Goal: Communication & Community: Answer question/provide support

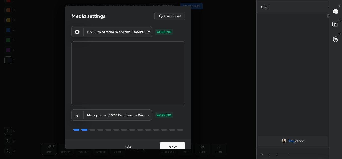
scroll to position [2, 2]
click at [171, 143] on button "Next" at bounding box center [172, 147] width 25 height 10
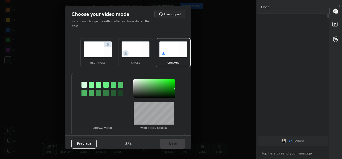
click at [97, 47] on img at bounding box center [98, 50] width 28 height 16
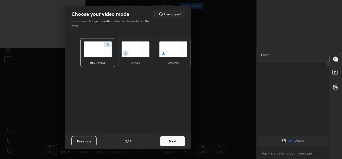
scroll to position [96, 71]
click at [179, 144] on button "Next" at bounding box center [172, 141] width 25 height 10
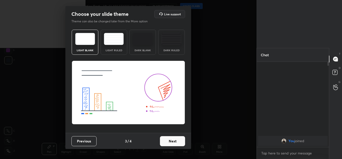
click at [179, 144] on button "Next" at bounding box center [172, 141] width 25 height 10
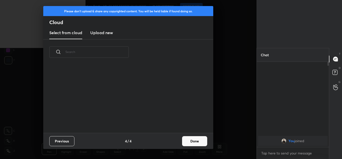
scroll to position [68, 162]
click at [185, 141] on button "Done" at bounding box center [194, 141] width 25 height 10
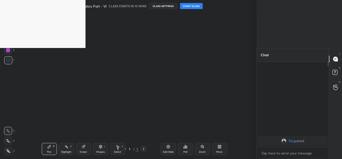
click at [193, 7] on button "START CLASS" at bounding box center [191, 6] width 23 height 6
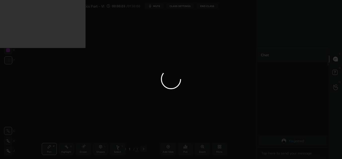
drag, startPoint x: 256, startPoint y: 151, endPoint x: 272, endPoint y: 157, distance: 16.8
click at [256, 151] on div at bounding box center [171, 79] width 342 height 159
click at [274, 157] on div at bounding box center [171, 79] width 342 height 159
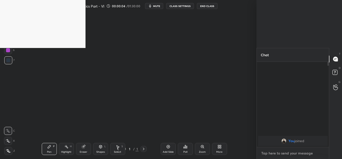
click at [275, 155] on textarea at bounding box center [293, 153] width 64 height 8
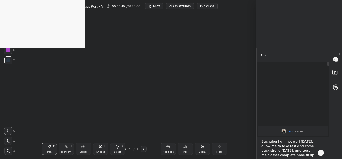
scroll to position [3, 0]
type textarea "Bachalog i am not well [DATE], allow me to take rest and come back strong [DATE…"
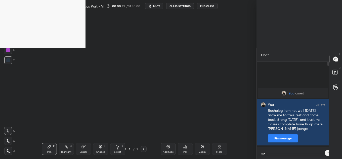
scroll to position [96, 71]
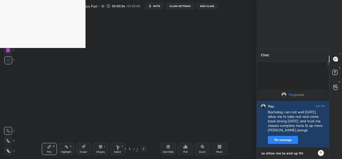
type textarea "so allow me to end up this"
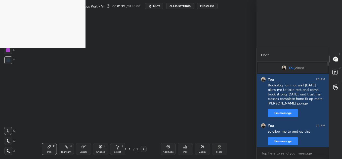
click at [65, 149] on div "Highlight H" at bounding box center [66, 149] width 15 height 12
drag, startPoint x: 102, startPoint y: 116, endPoint x: 171, endPoint y: 86, distance: 74.5
click at [171, 86] on div "Setting up your live class Poll for secs No correct answer Start poll" at bounding box center [134, 75] width 236 height 127
drag, startPoint x: 66, startPoint y: 88, endPoint x: 150, endPoint y: 64, distance: 87.5
click at [150, 64] on div "Setting up your live class Poll for secs No correct answer Start poll" at bounding box center [134, 75] width 236 height 127
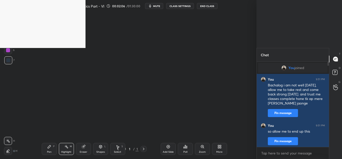
drag, startPoint x: 103, startPoint y: 74, endPoint x: 221, endPoint y: 36, distance: 124.3
click at [221, 36] on div "Setting up your live class Poll for secs No correct answer Start poll" at bounding box center [134, 75] width 236 height 127
click at [211, 7] on button "End Class" at bounding box center [207, 6] width 21 height 6
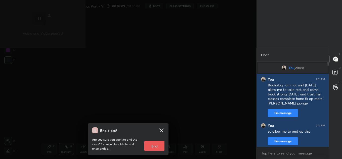
click at [158, 144] on button "End" at bounding box center [154, 146] width 20 height 10
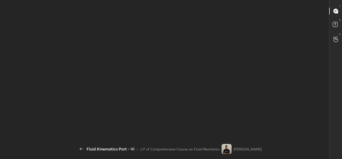
scroll to position [0, 0]
